Goal: Transaction & Acquisition: Purchase product/service

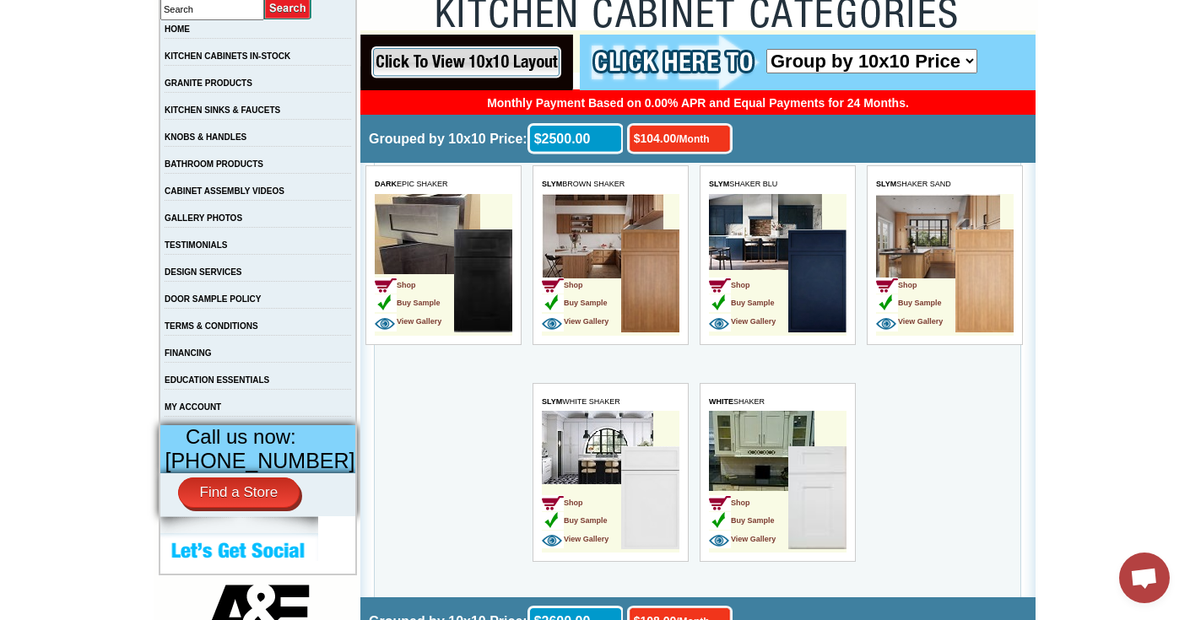
scroll to position [316, 0]
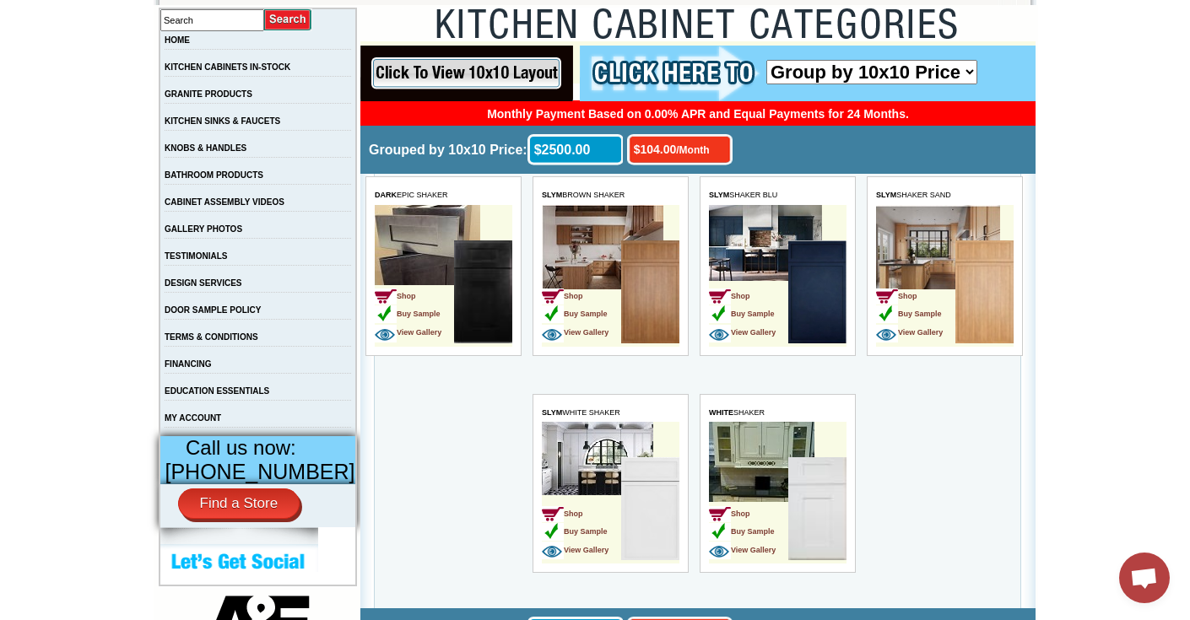
click at [649, 285] on img at bounding box center [649, 292] width 58 height 103
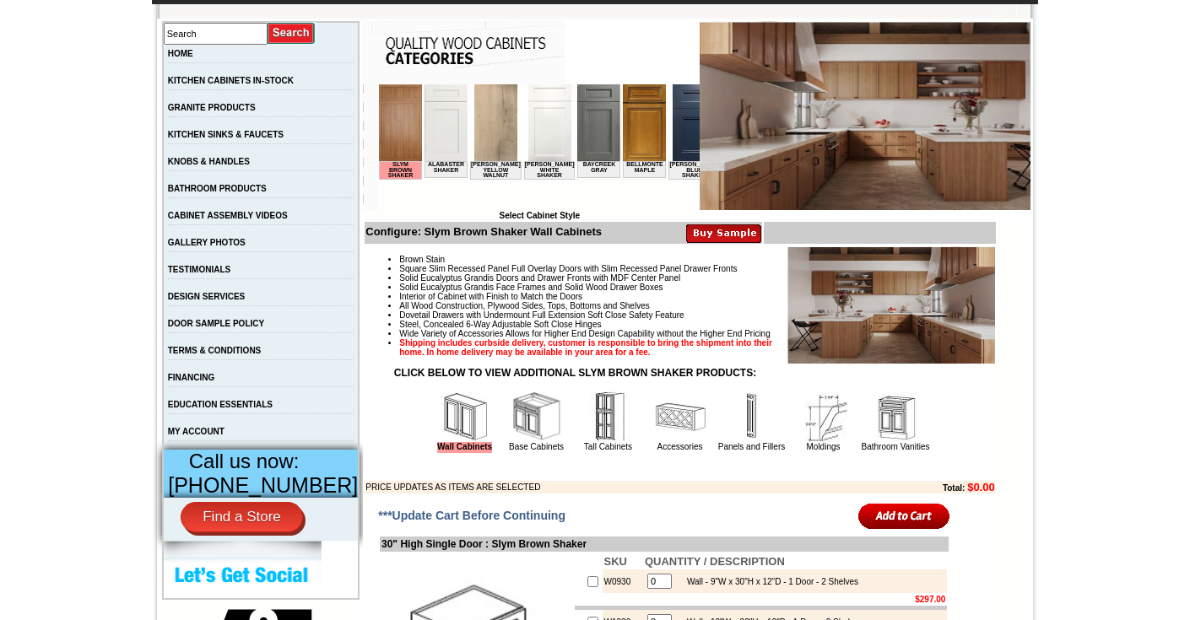
scroll to position [90, 0]
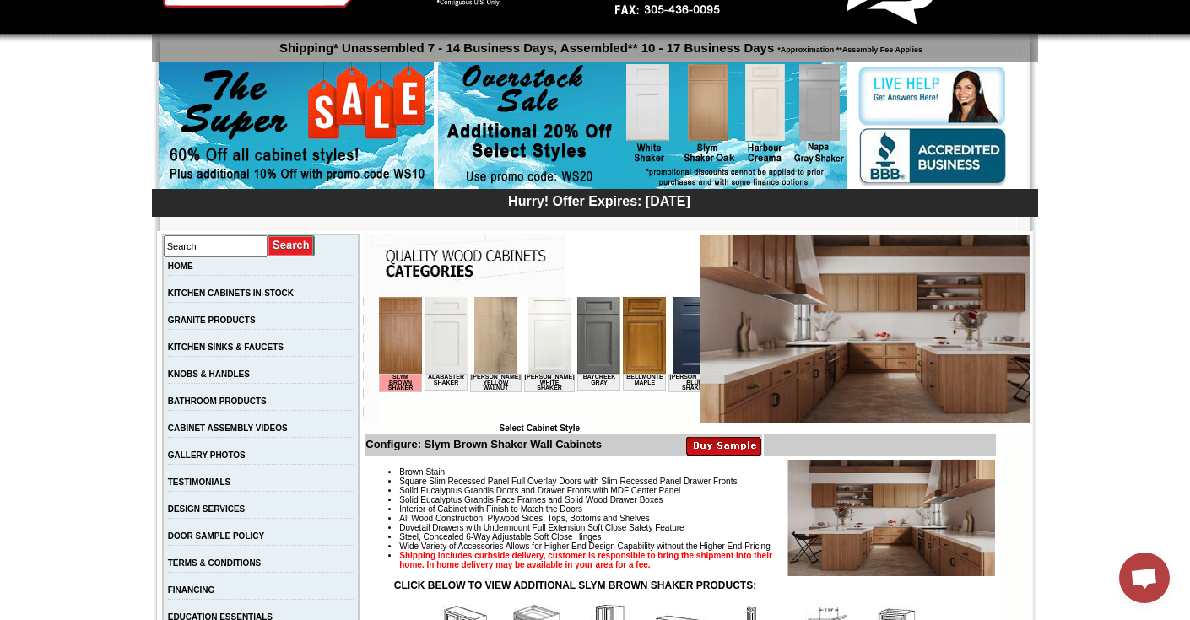
click at [673, 334] on img at bounding box center [694, 335] width 43 height 77
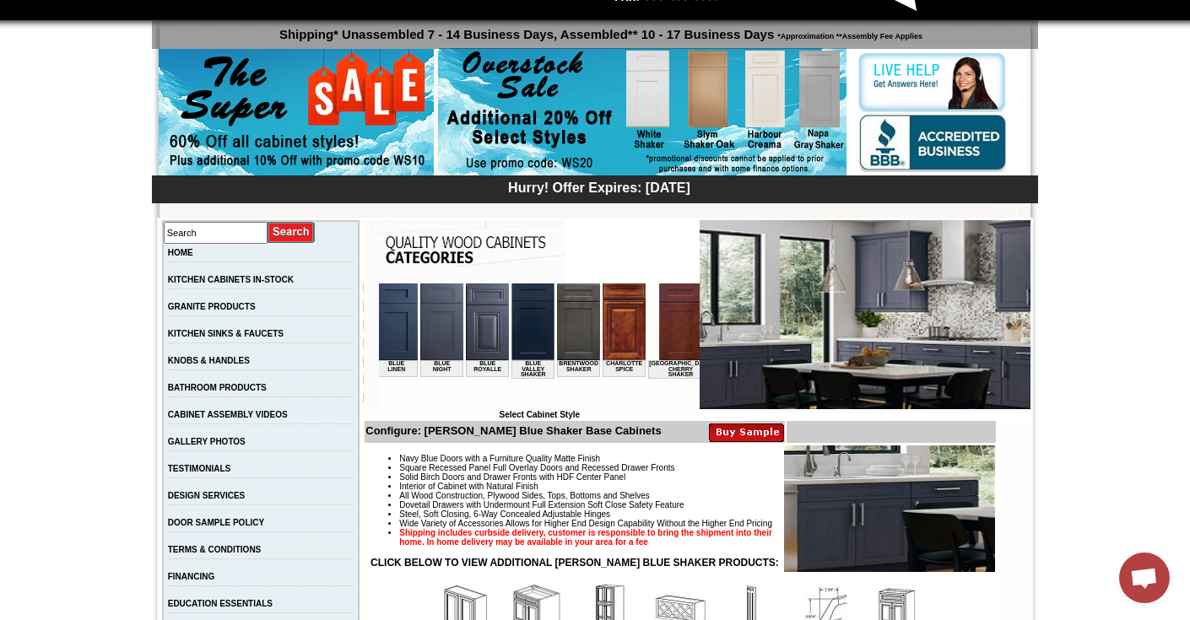
scroll to position [0, 729]
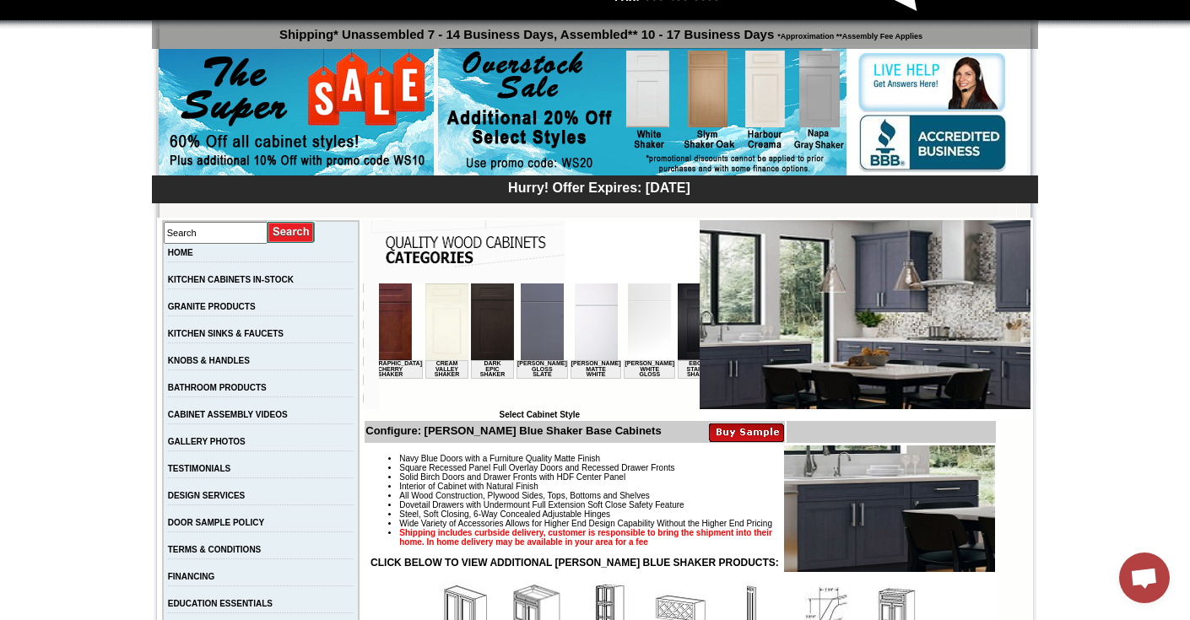
click at [678, 332] on img at bounding box center [699, 322] width 43 height 77
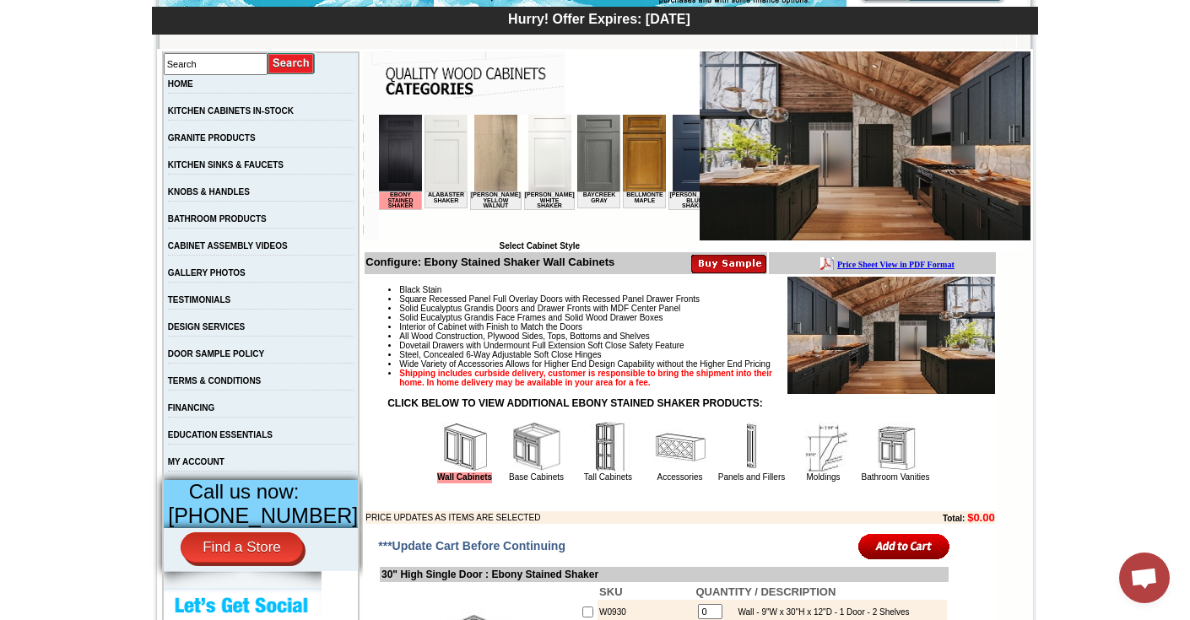
scroll to position [226, 0]
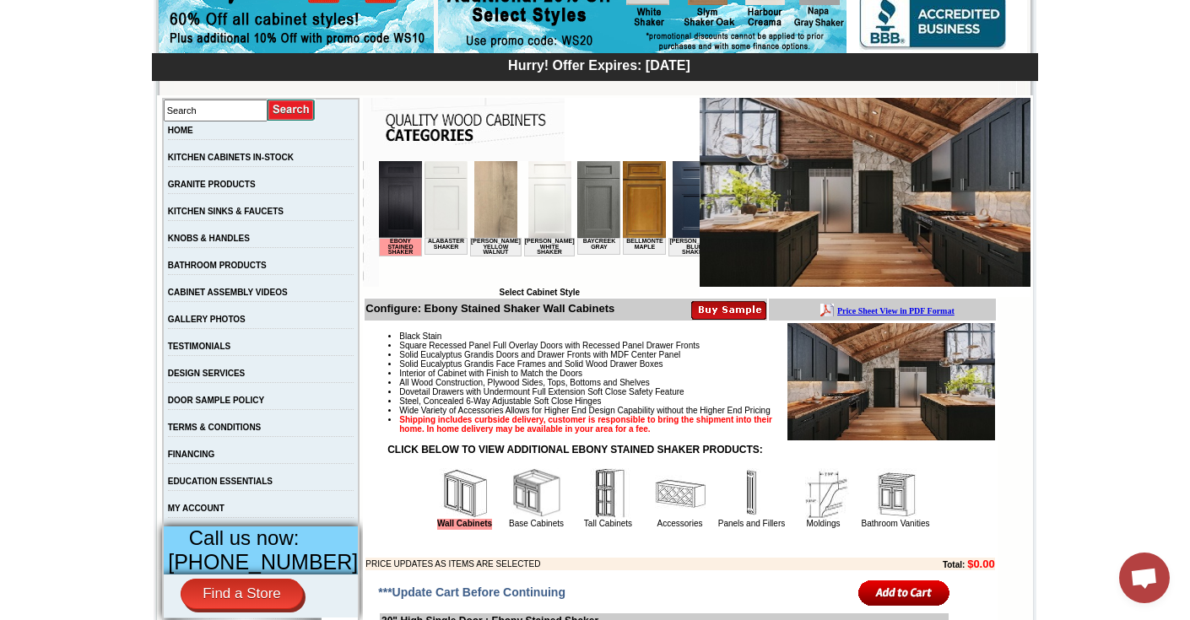
click at [635, 200] on img at bounding box center [644, 199] width 43 height 77
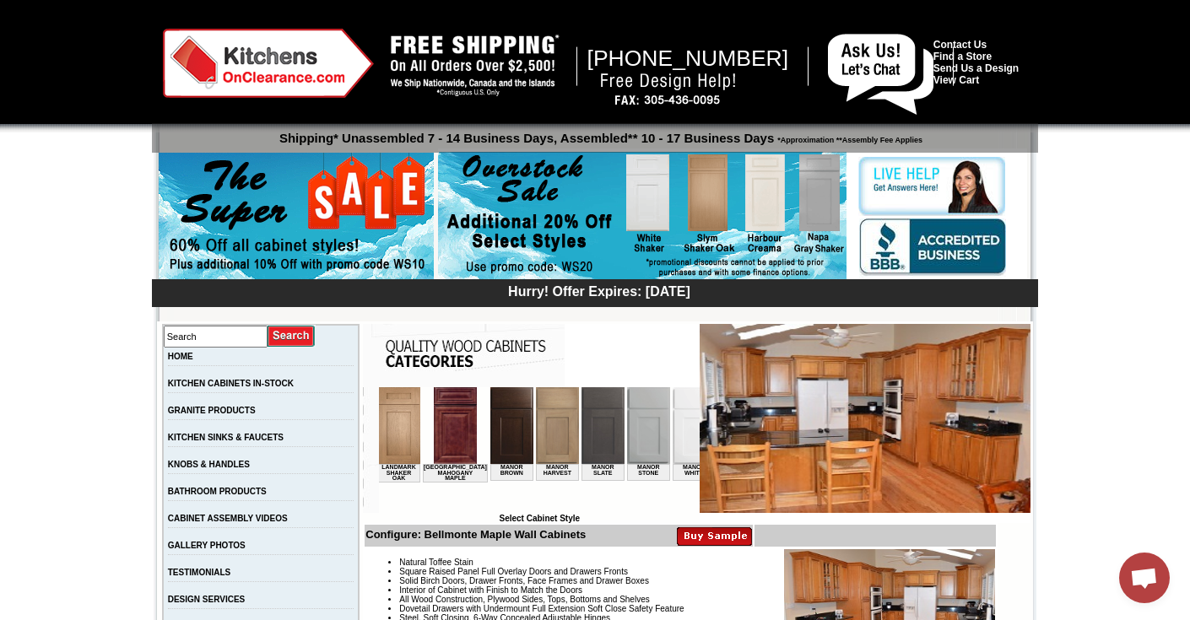
scroll to position [0, 1488]
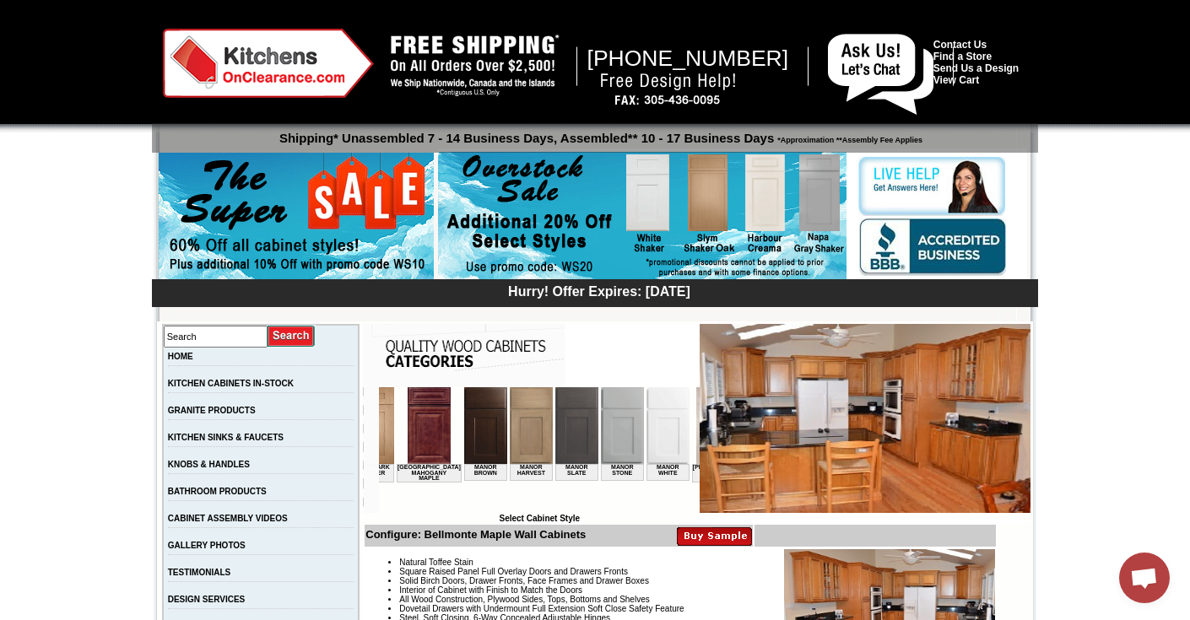
click at [746, 427] on img at bounding box center [767, 425] width 43 height 77
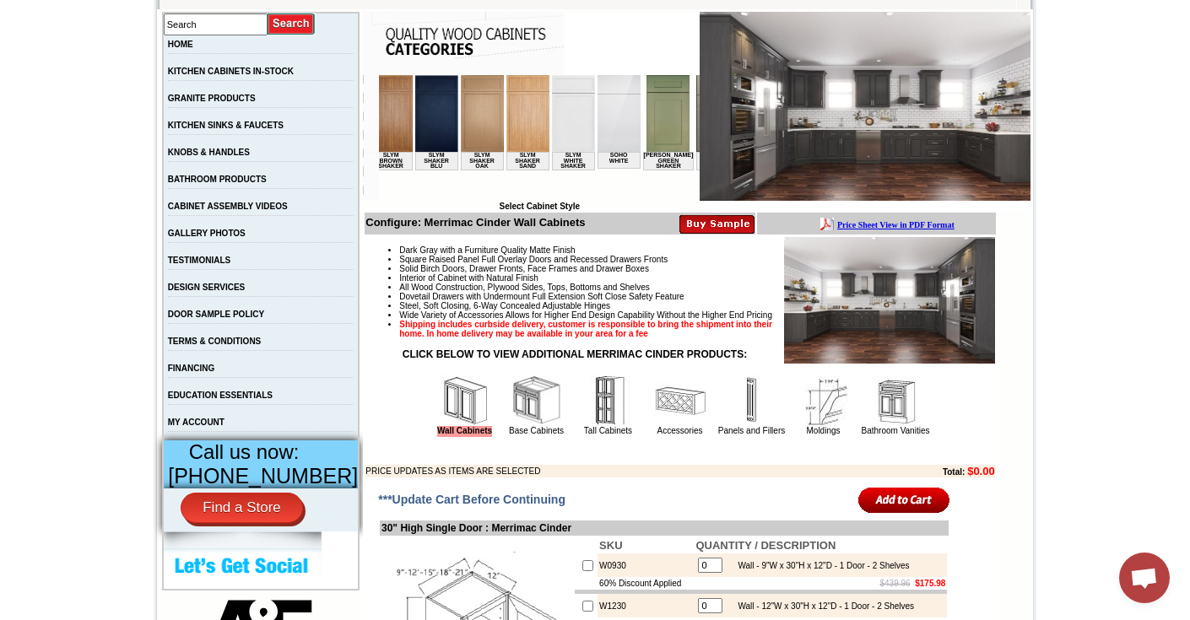
scroll to position [0, 2623]
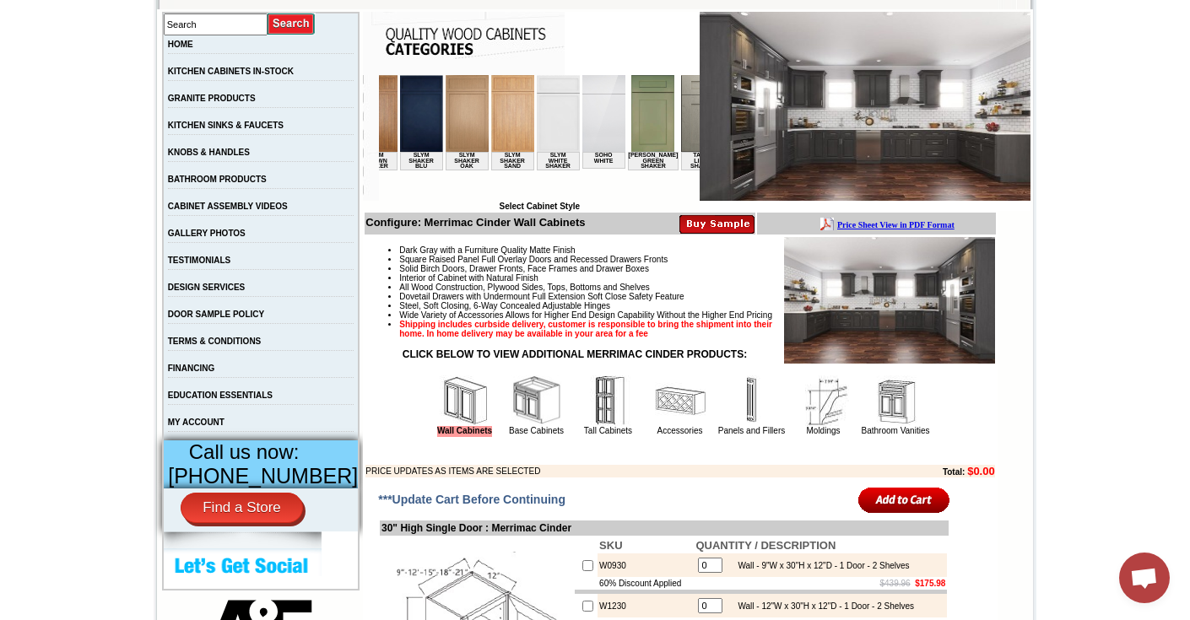
click at [727, 124] on img at bounding box center [748, 113] width 43 height 77
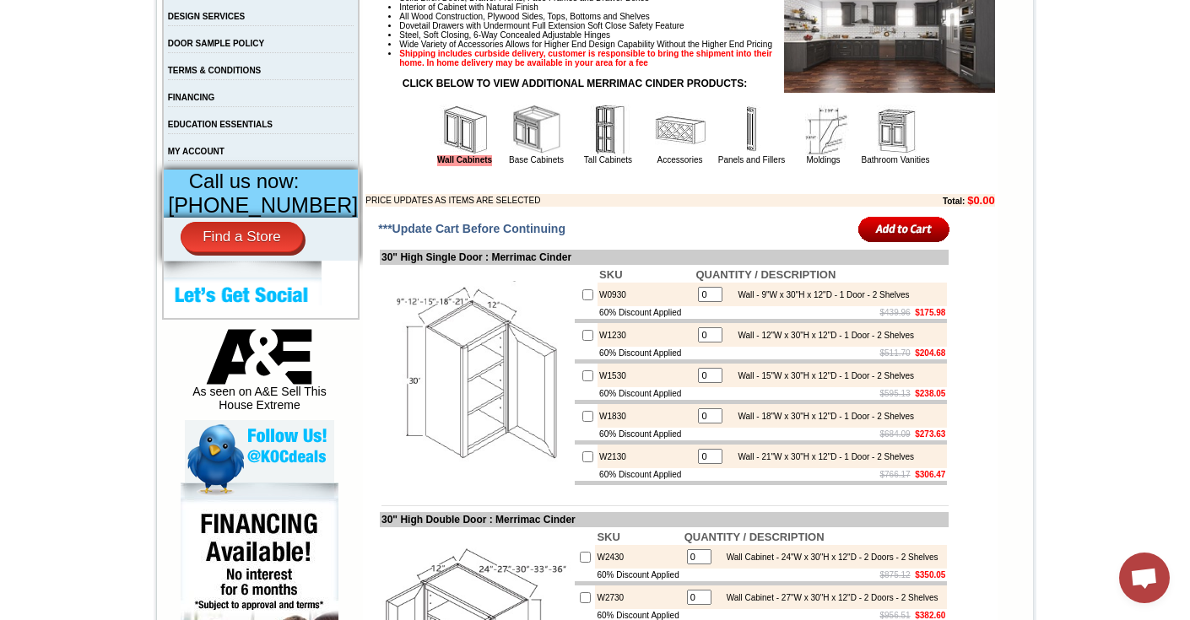
scroll to position [326, 0]
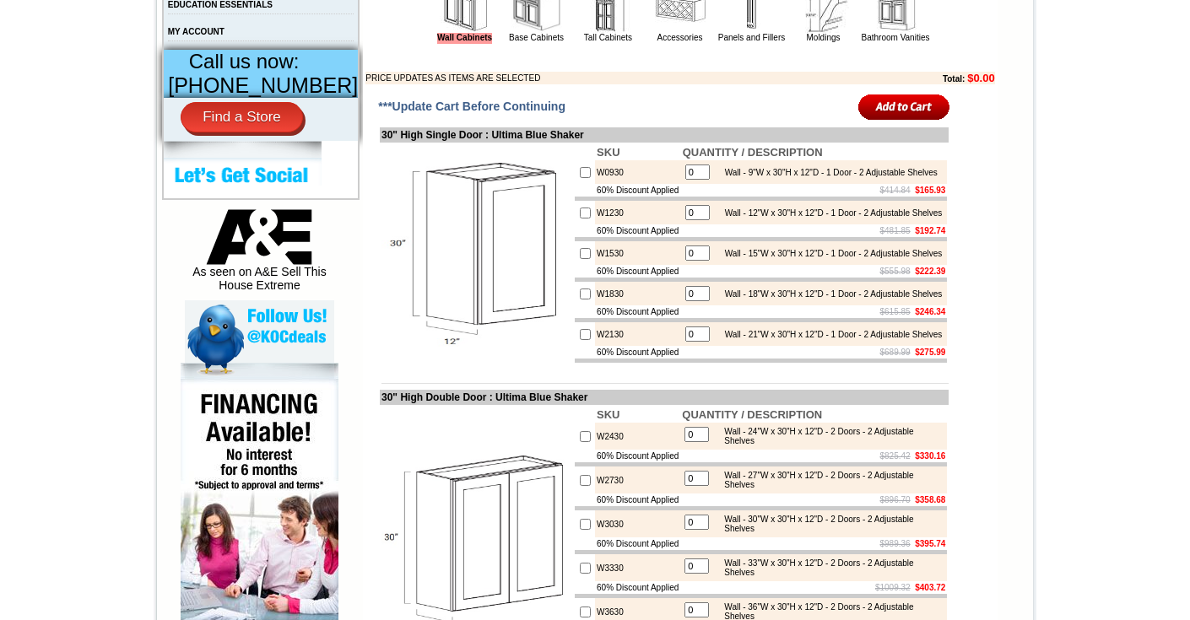
click at [580, 219] on input "checkbox" at bounding box center [585, 213] width 11 height 11
checkbox input "true"
type input "1"
click at [580, 259] on input "checkbox" at bounding box center [585, 253] width 11 height 11
checkbox input "true"
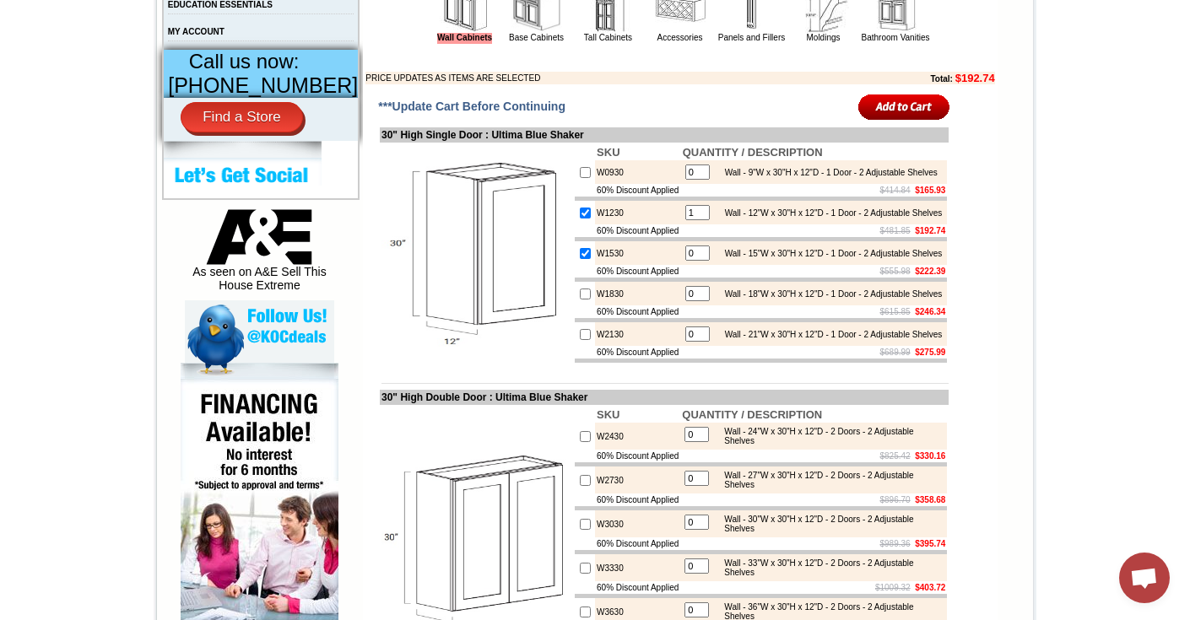
type input "1"
click at [862, 124] on td at bounding box center [856, 106] width 192 height 35
click at [872, 121] on input "image" at bounding box center [904, 107] width 92 height 28
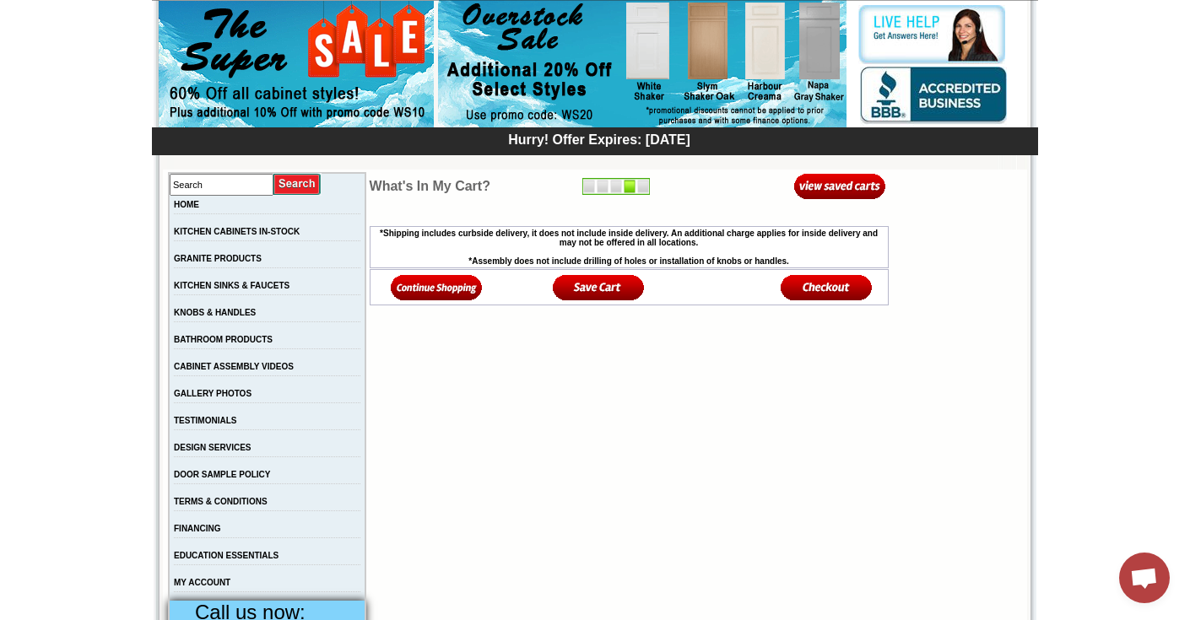
scroll to position [154, 0]
